Goal: Information Seeking & Learning: Understand process/instructions

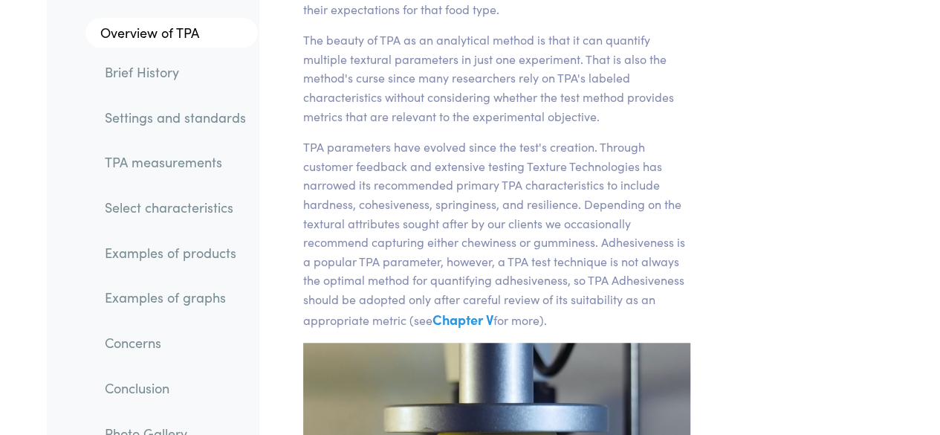
scroll to position [466, 0]
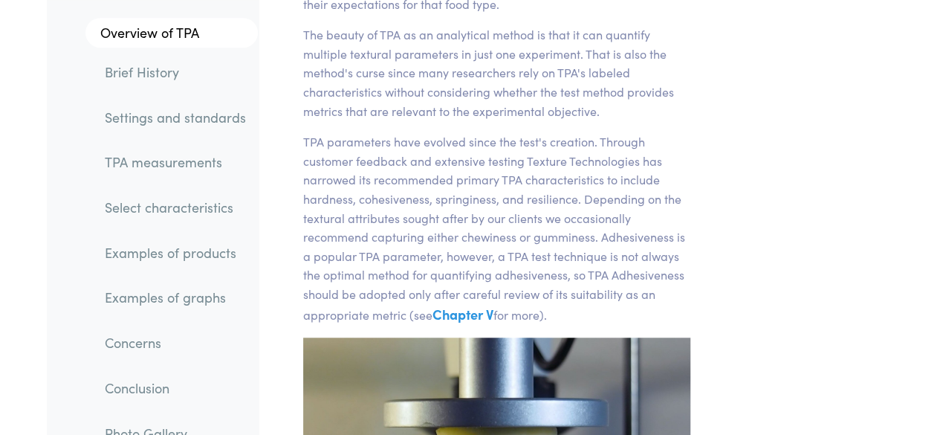
click at [696, 170] on section "Chapter I Overview of TPA Texture Profile Analysis is a popular double compress…" at bounding box center [497, 101] width 459 height 872
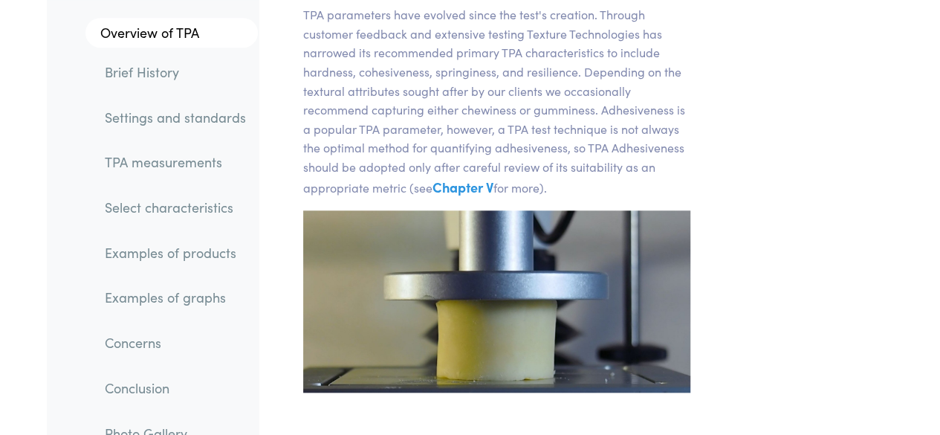
scroll to position [594, 0]
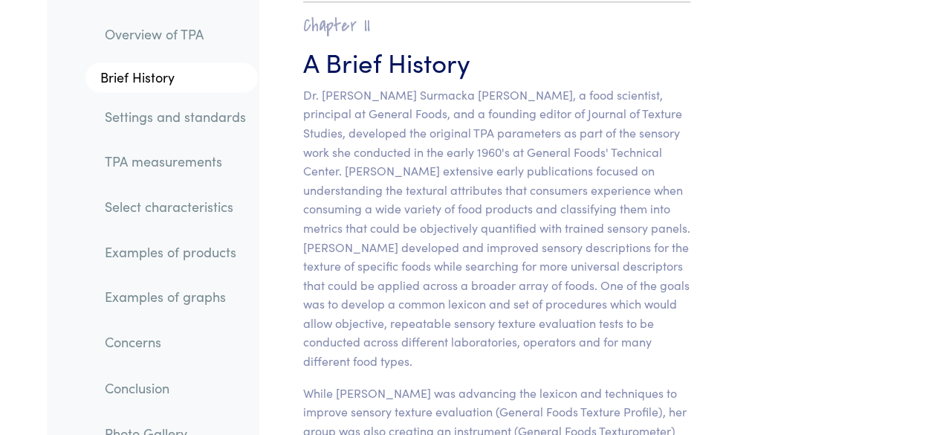
scroll to position [1033, 0]
click at [211, 126] on link "Settings and standards" at bounding box center [175, 117] width 165 height 34
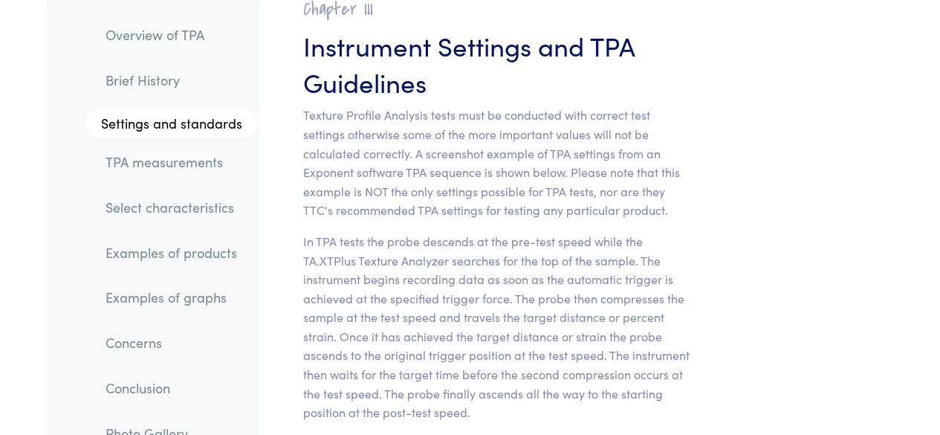
scroll to position [6441, 0]
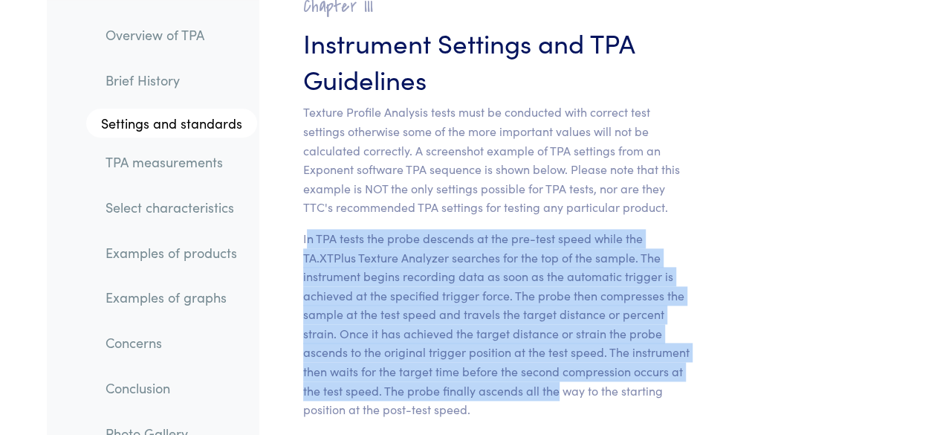
drag, startPoint x: 306, startPoint y: 118, endPoint x: 575, endPoint y: 323, distance: 337.8
